Goal: Information Seeking & Learning: Learn about a topic

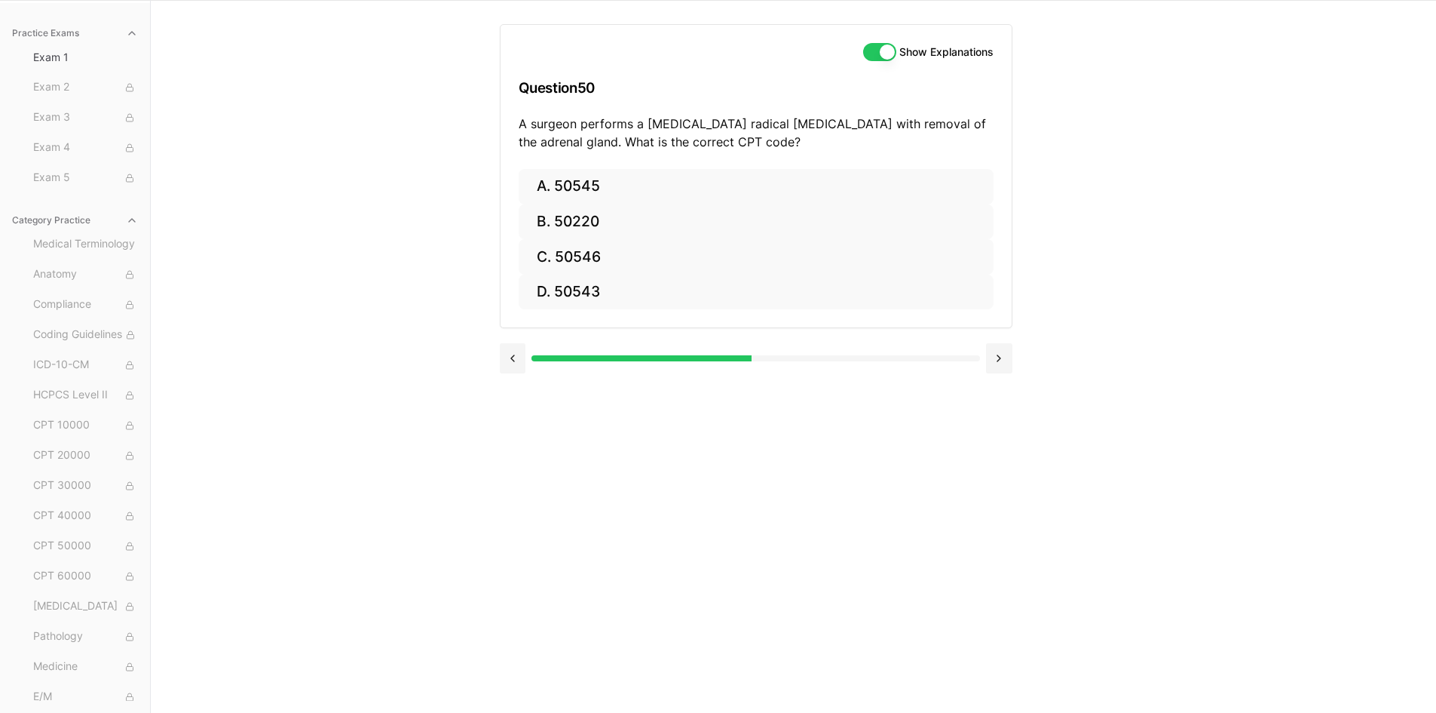
click at [1289, 245] on div "Practice Exams Exam 1 Exam 2 Exam 3 Exam 4 Exam 5 Category Practice Medical Ter…" at bounding box center [718, 356] width 1436 height 713
click at [574, 176] on button "A. 50545" at bounding box center [756, 186] width 475 height 35
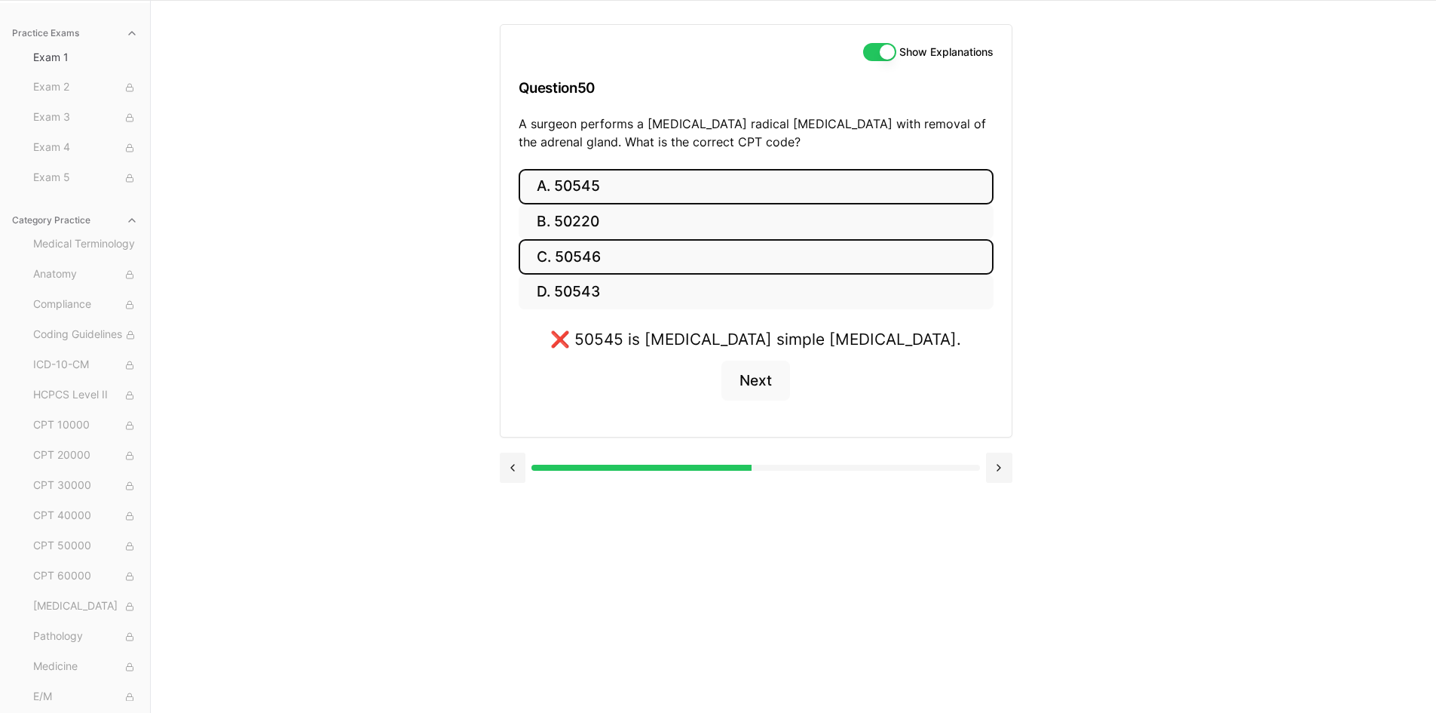
click at [638, 260] on button "C. 50546" at bounding box center [756, 256] width 475 height 35
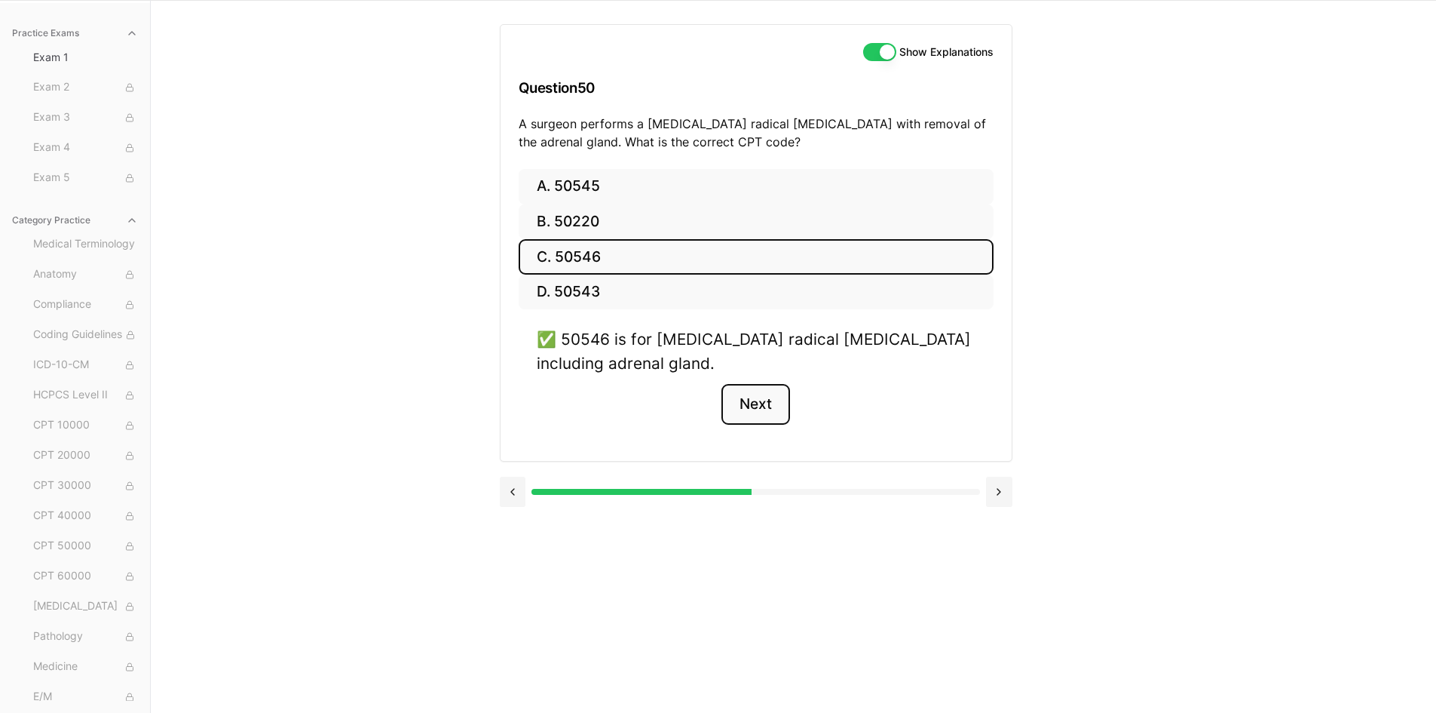
click at [770, 414] on button "Next" at bounding box center [756, 404] width 69 height 41
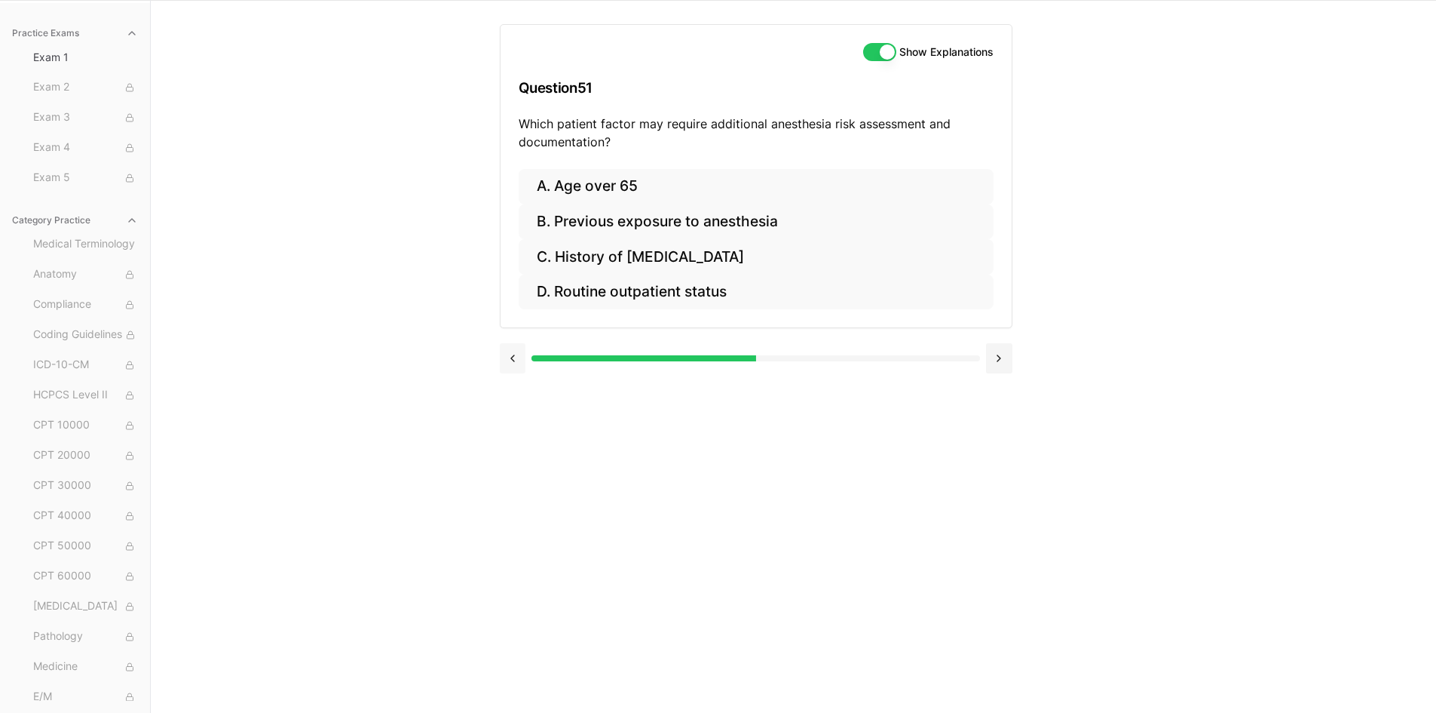
click at [523, 358] on button at bounding box center [513, 358] width 26 height 30
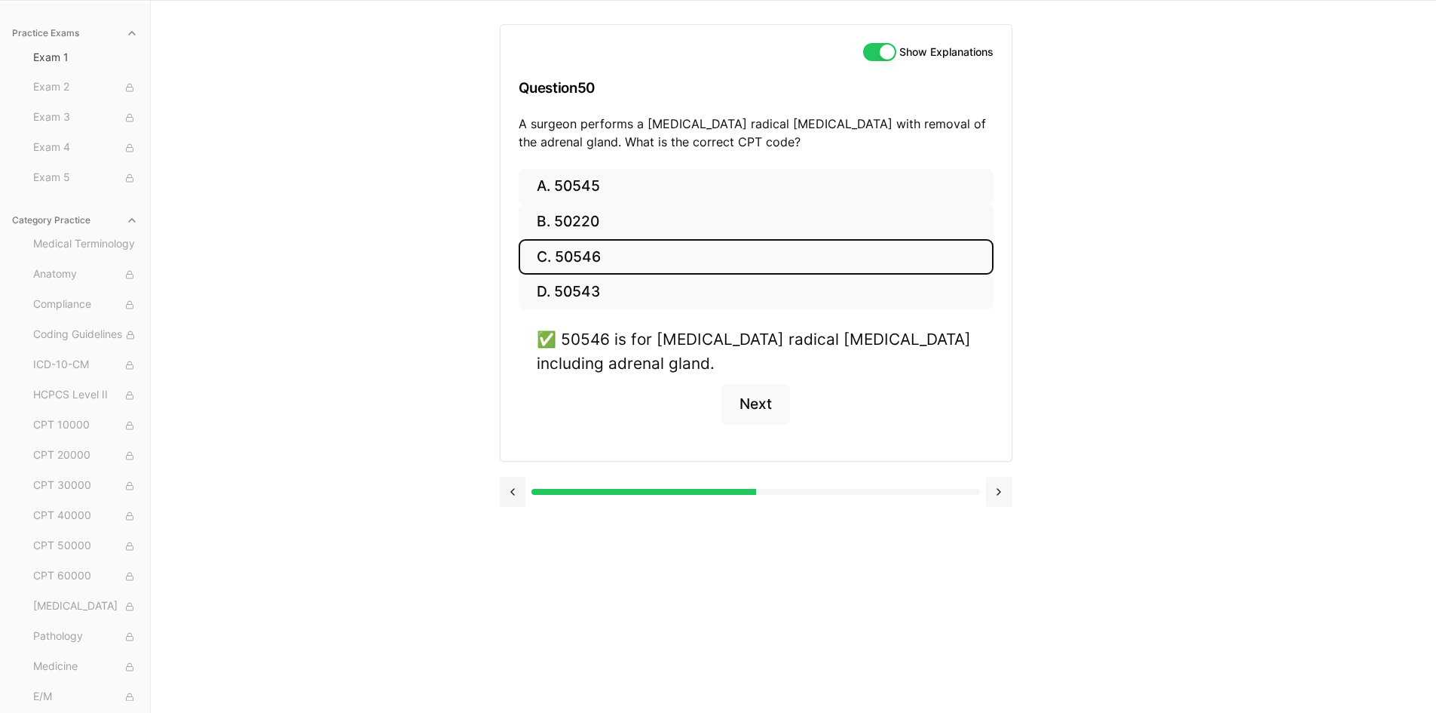
click at [998, 486] on button at bounding box center [999, 492] width 26 height 30
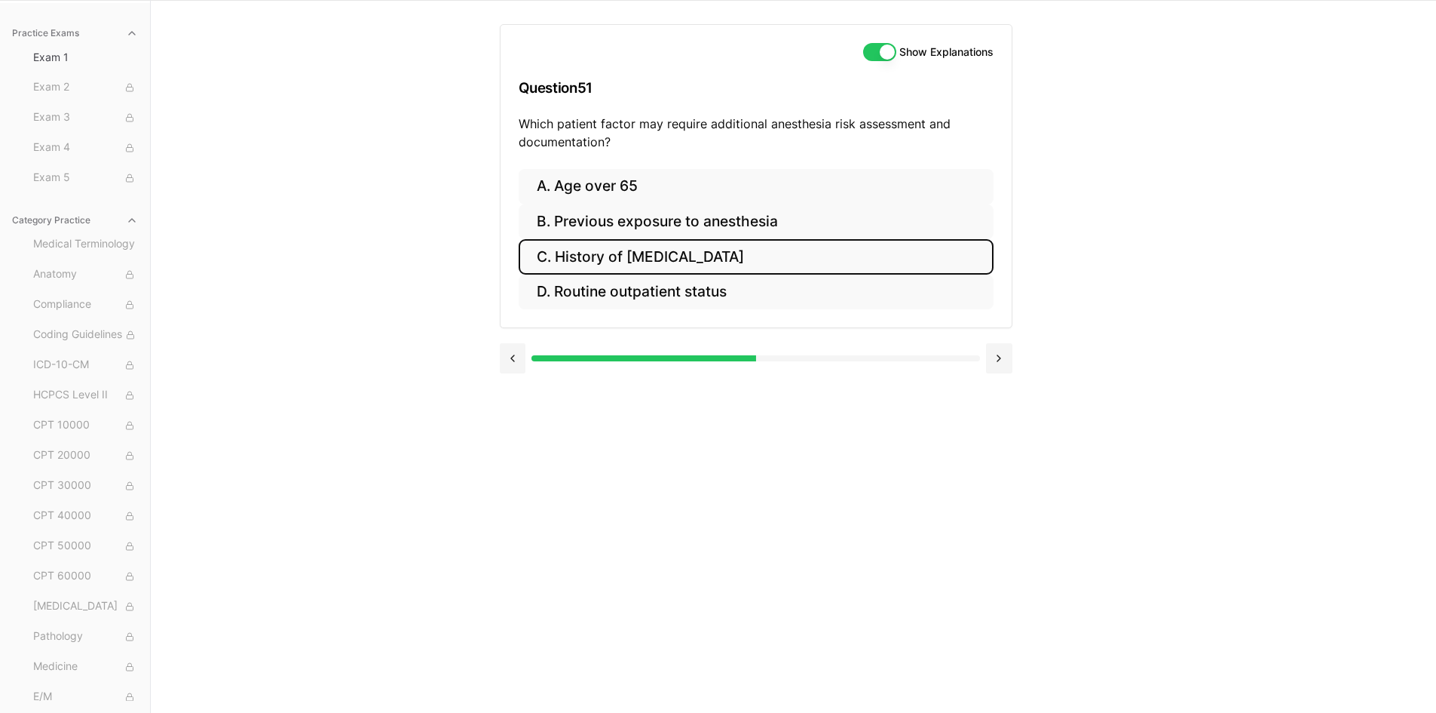
click at [796, 266] on button "C. History of [MEDICAL_DATA]" at bounding box center [756, 256] width 475 height 35
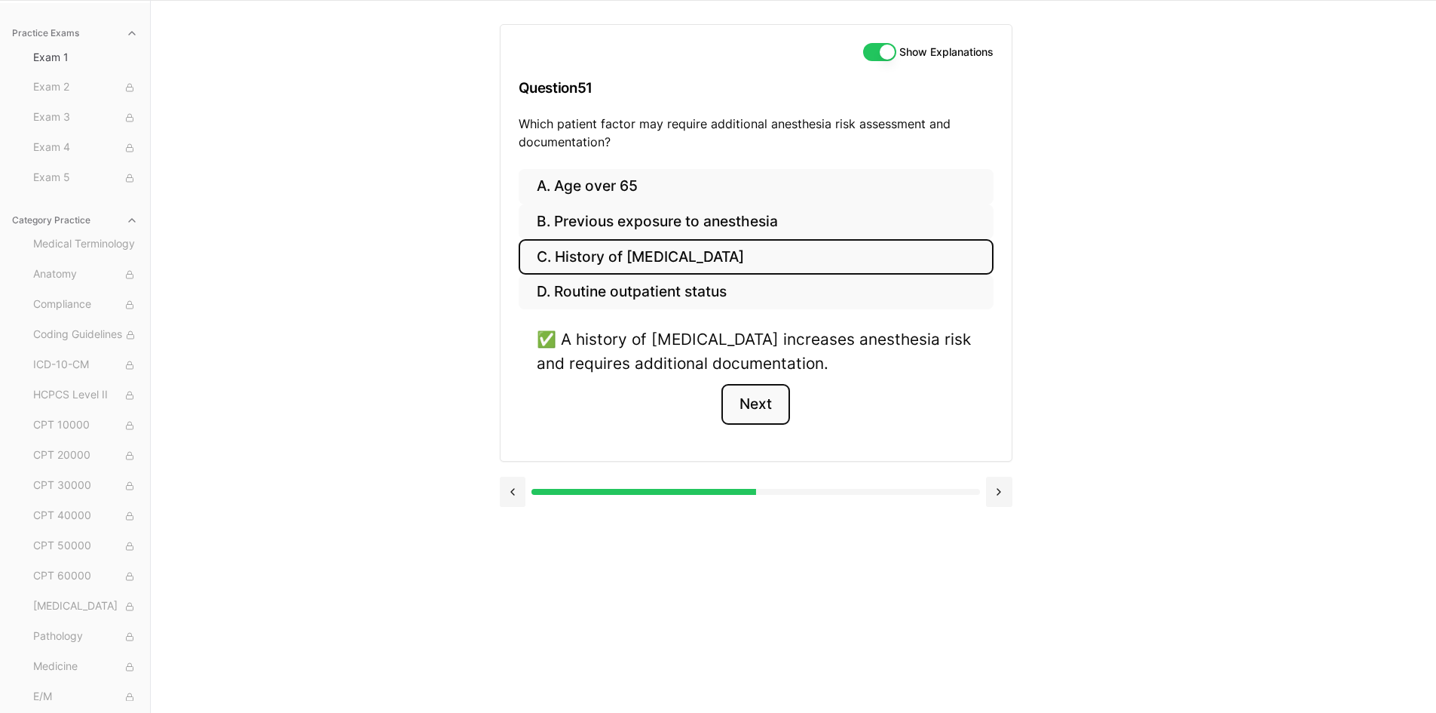
click at [756, 413] on button "Next" at bounding box center [756, 404] width 69 height 41
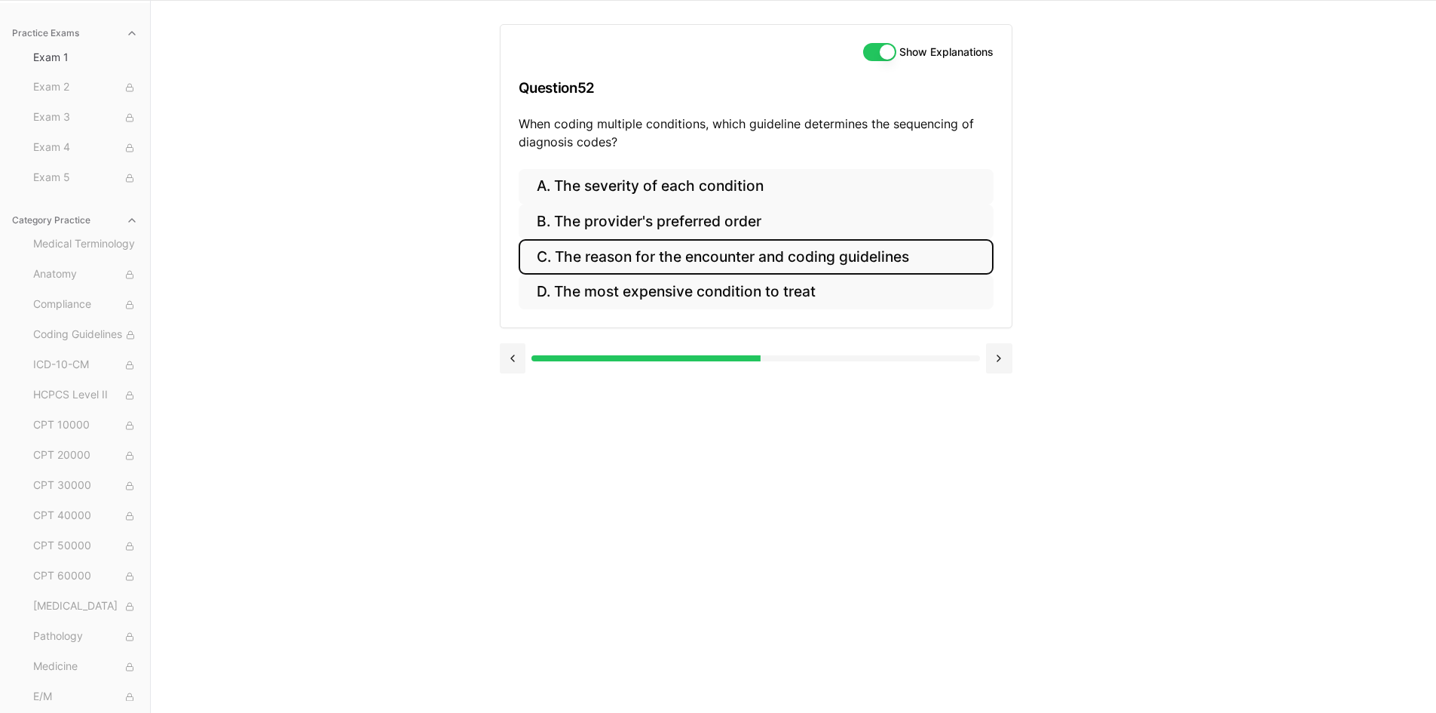
click at [841, 256] on button "C. The reason for the encounter and coding guidelines" at bounding box center [756, 256] width 475 height 35
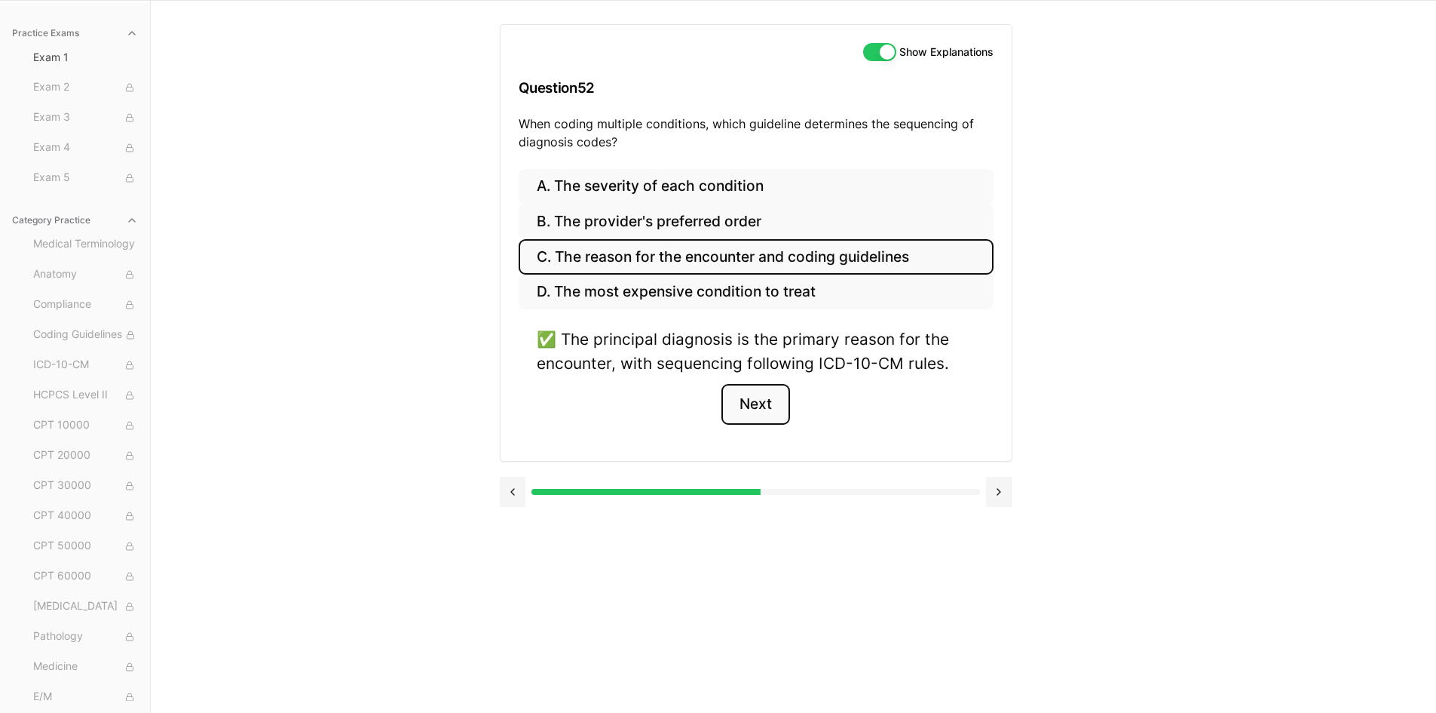
click at [766, 403] on button "Next" at bounding box center [756, 404] width 69 height 41
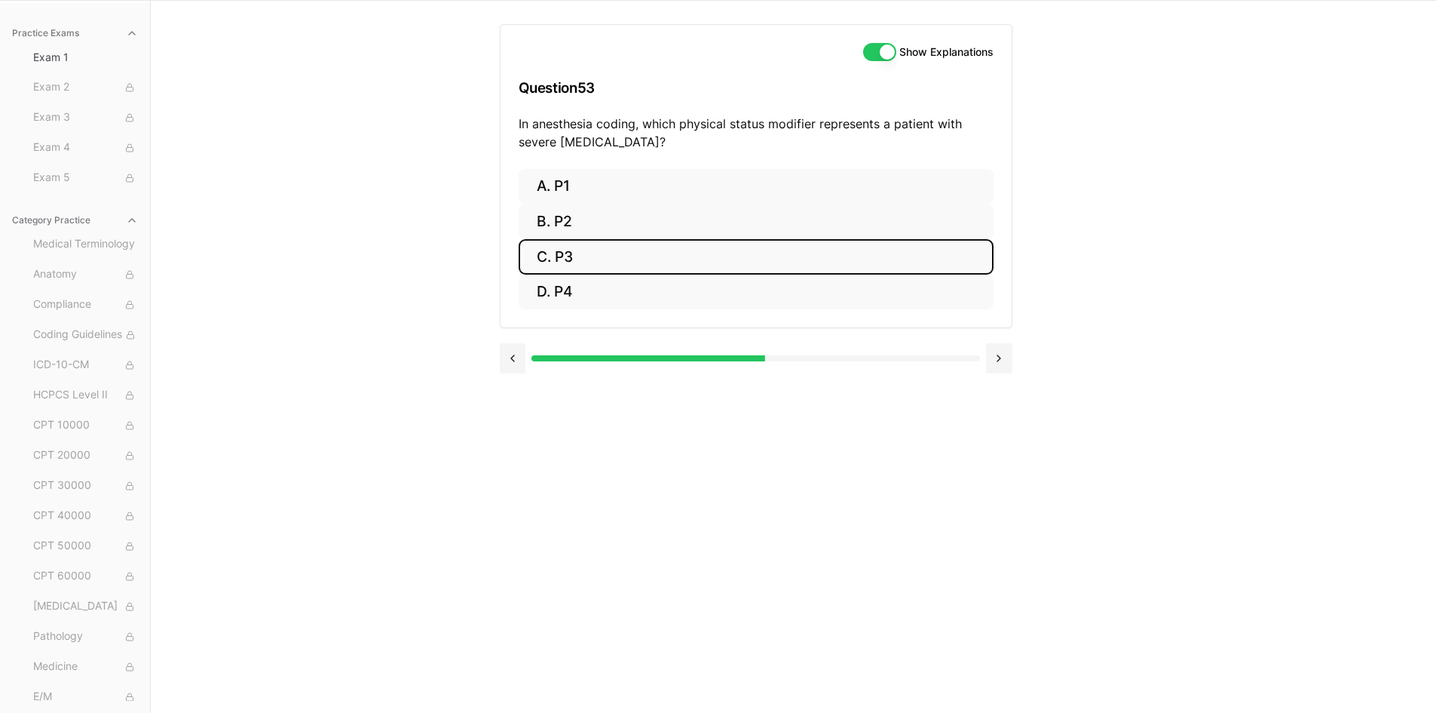
click at [587, 248] on button "C. P3" at bounding box center [756, 256] width 475 height 35
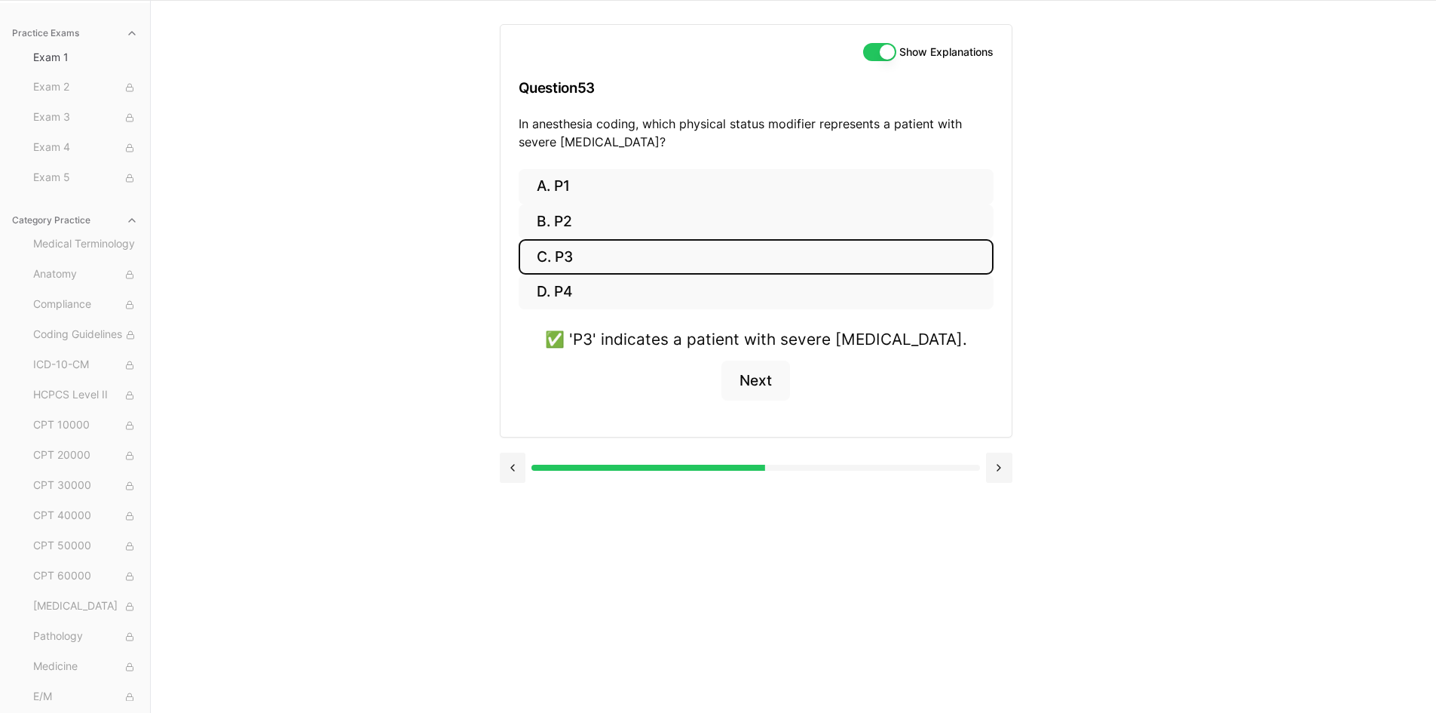
click at [719, 386] on div "✅ 'P3' indicates a patient with severe [MEDICAL_DATA]. Next" at bounding box center [756, 372] width 475 height 91
click at [734, 383] on button "Next" at bounding box center [756, 380] width 69 height 41
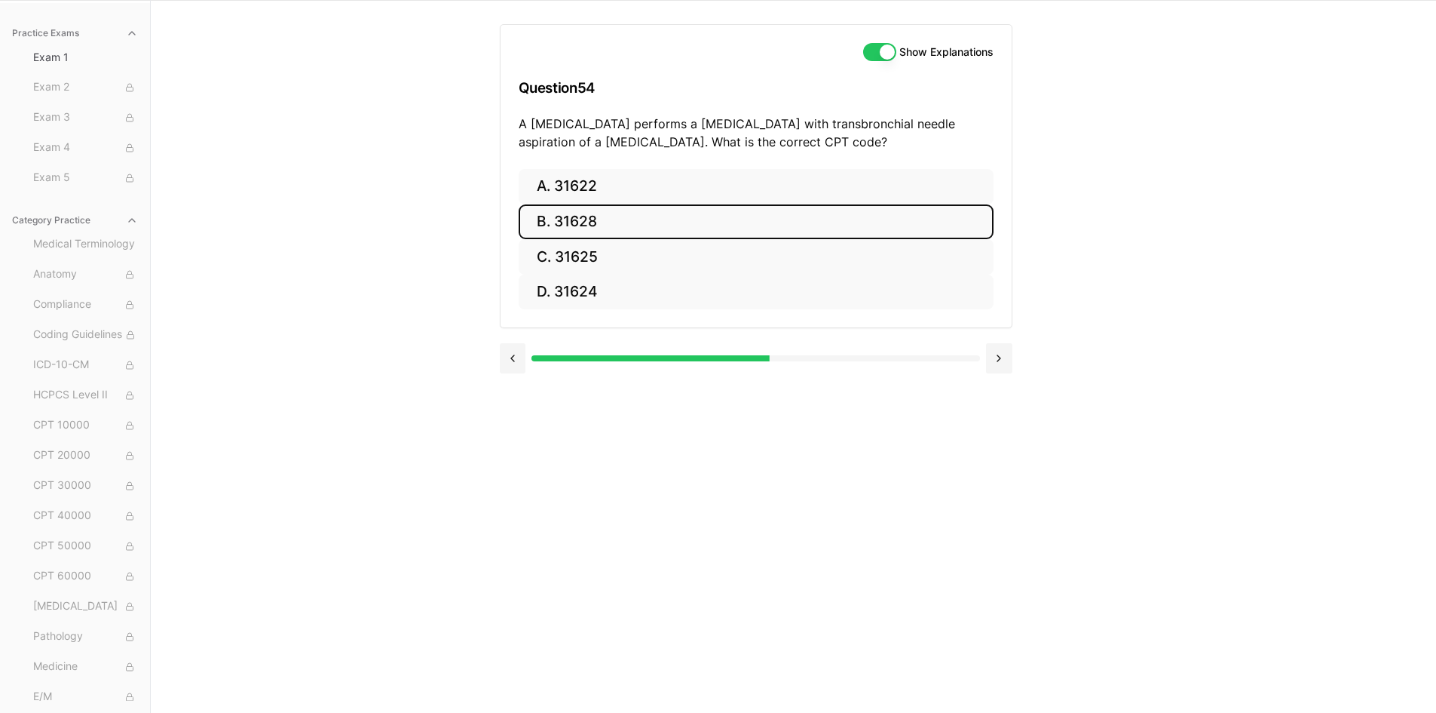
click at [676, 209] on button "B. 31628" at bounding box center [756, 221] width 475 height 35
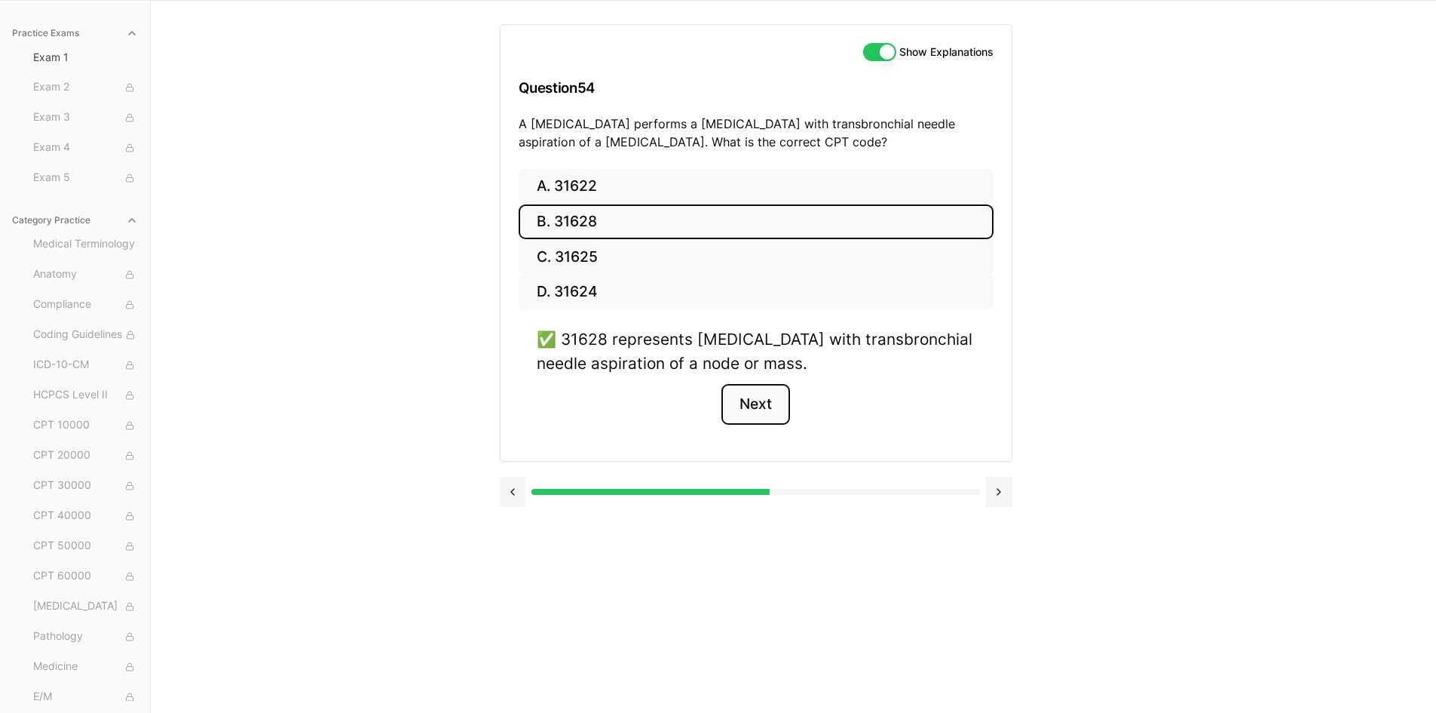
click at [777, 408] on button "Next" at bounding box center [756, 404] width 69 height 41
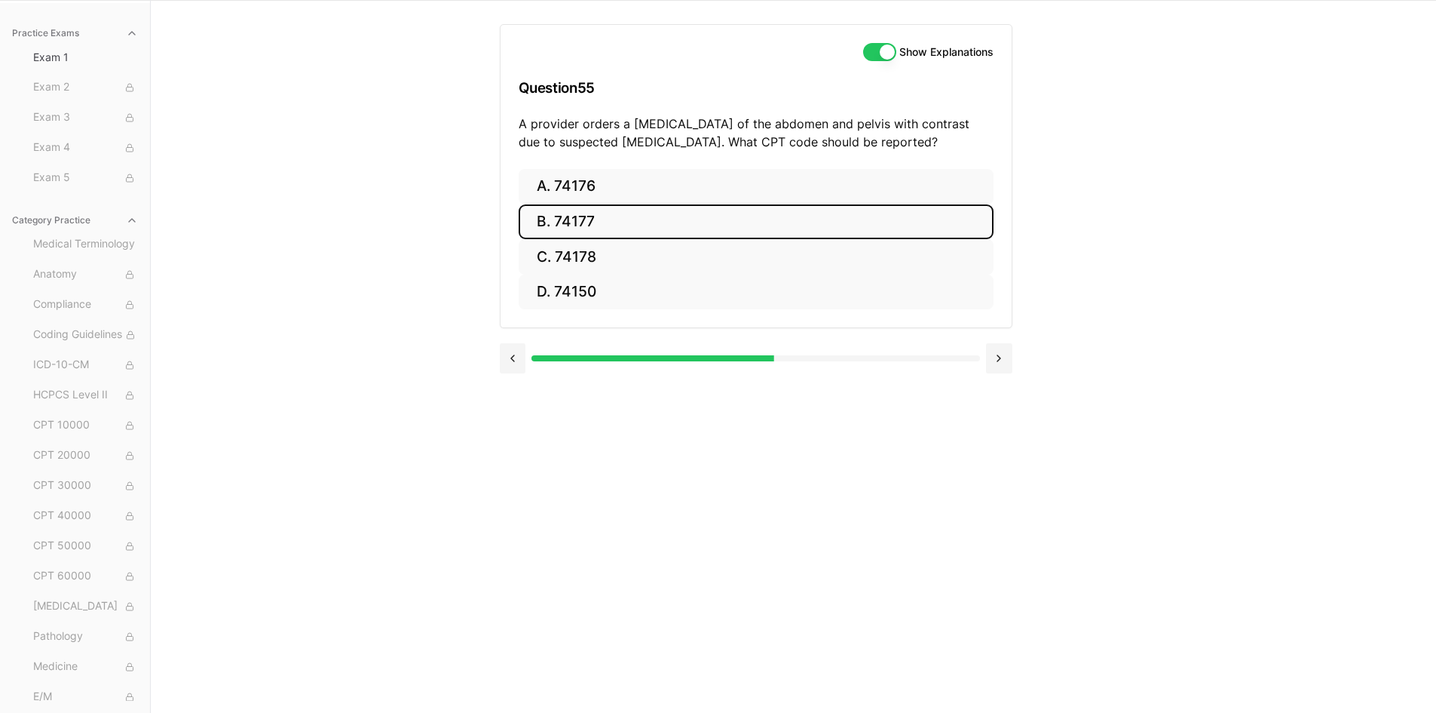
click at [583, 228] on button "B. 74177" at bounding box center [756, 221] width 475 height 35
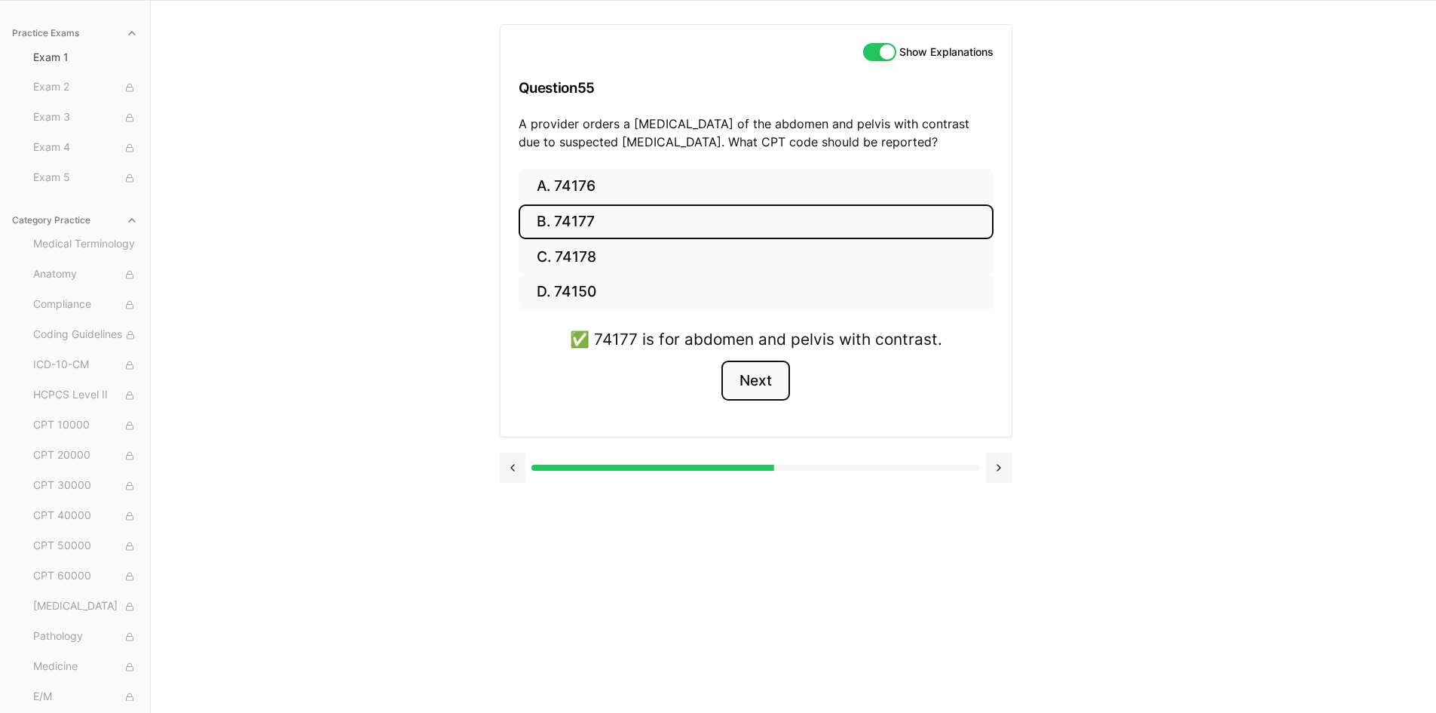
click at [772, 392] on button "Next" at bounding box center [756, 380] width 69 height 41
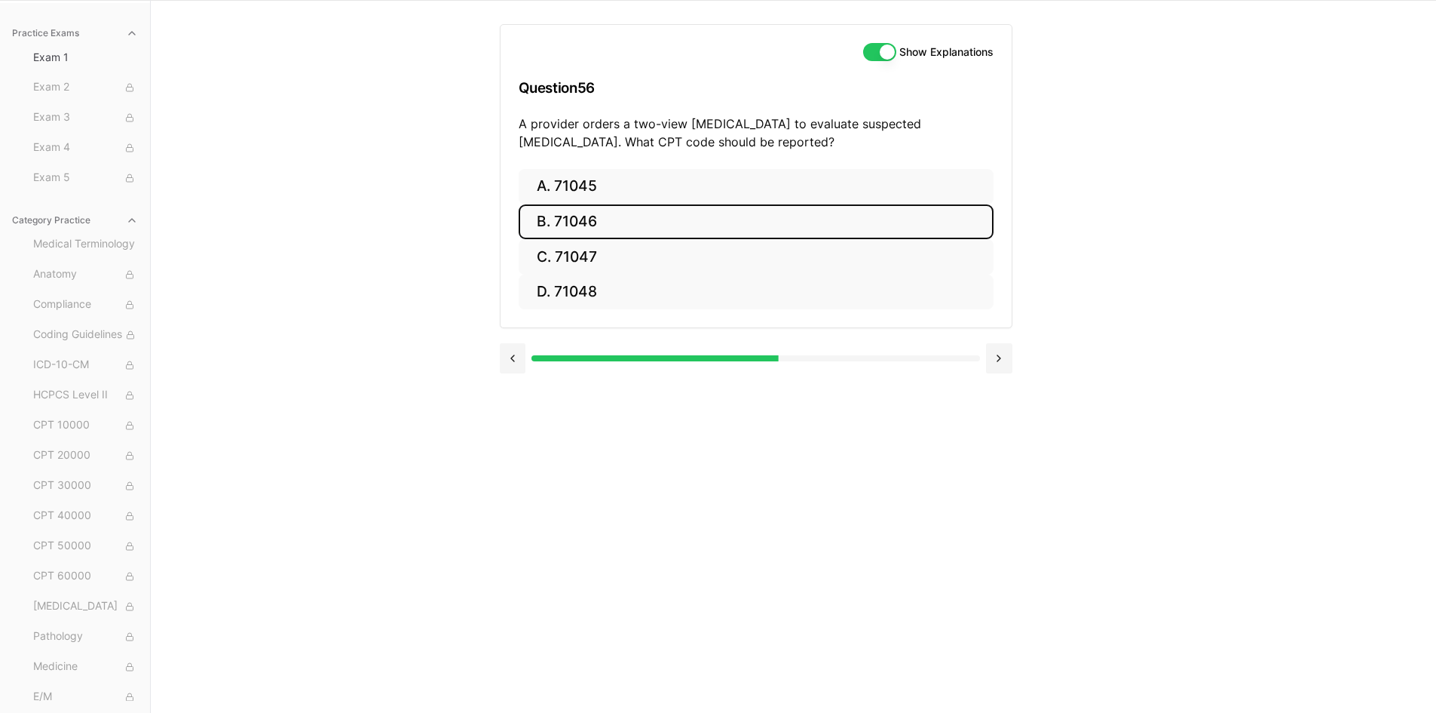
click at [580, 209] on button "B. 71046" at bounding box center [756, 221] width 475 height 35
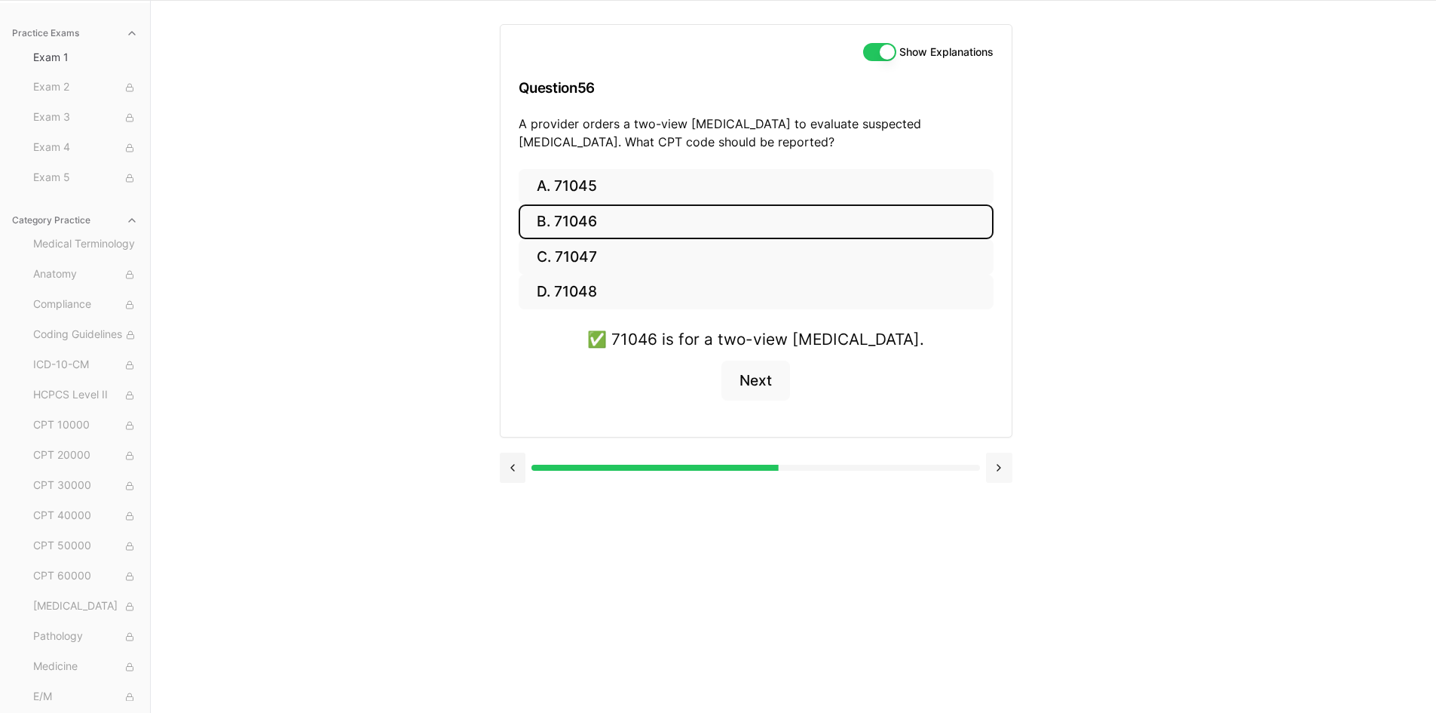
click at [1010, 480] on button at bounding box center [999, 467] width 26 height 30
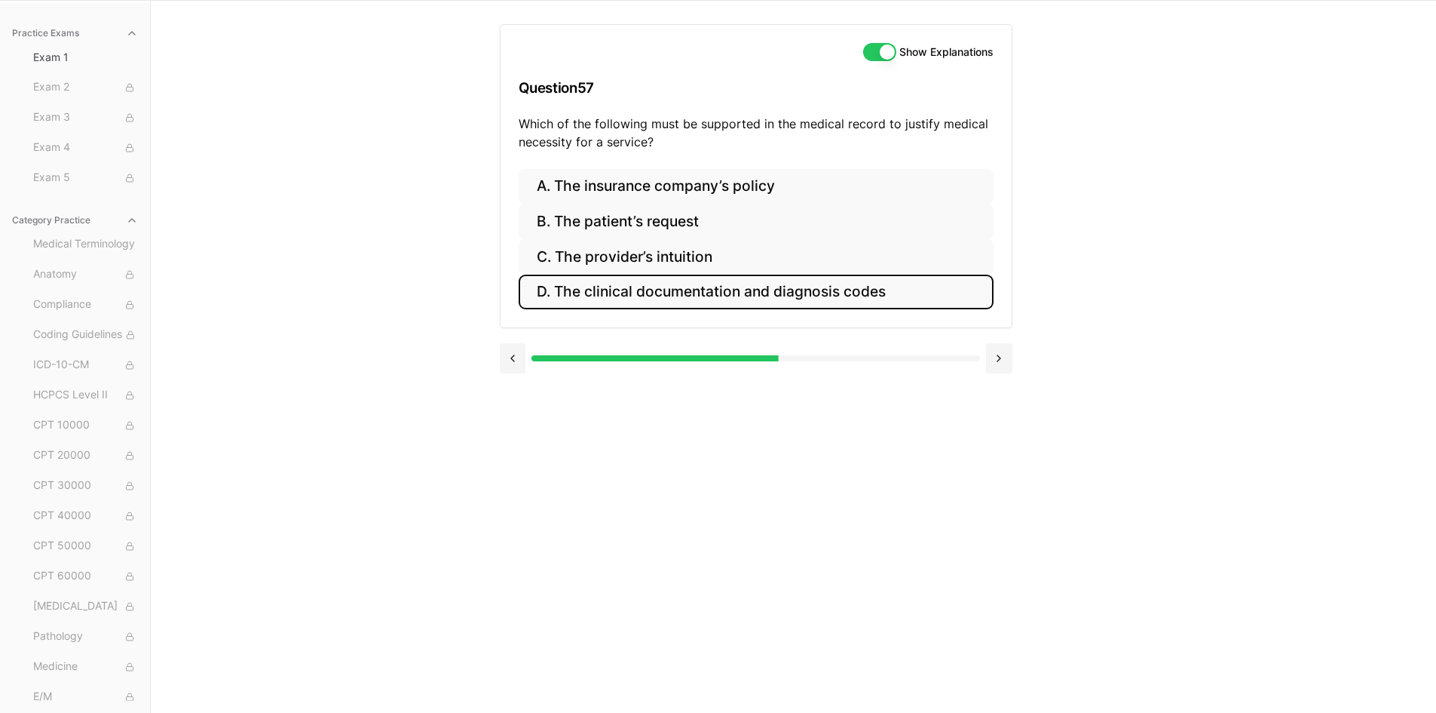
click at [736, 284] on button "D. The clinical documentation and diagnosis codes" at bounding box center [756, 291] width 475 height 35
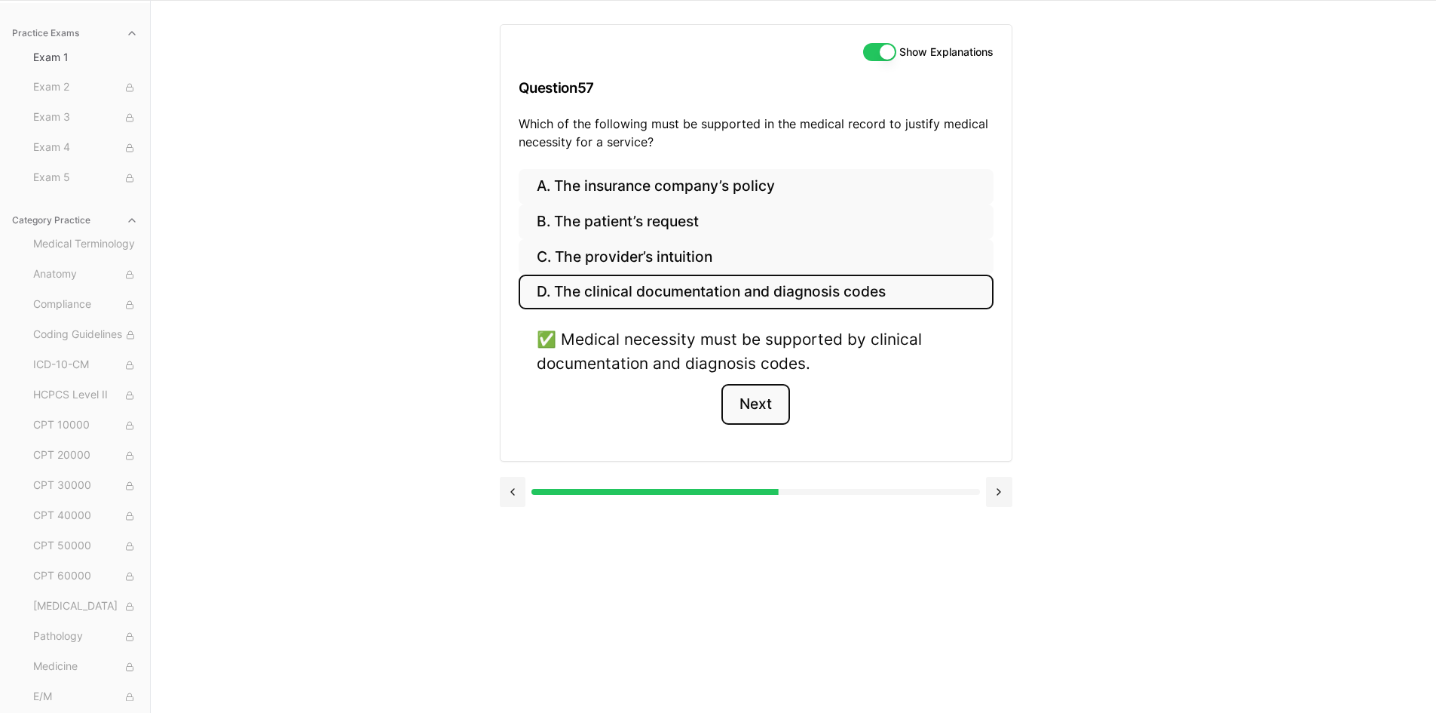
click at [750, 391] on button "Next" at bounding box center [756, 404] width 69 height 41
